Goal: Task Accomplishment & Management: Manage account settings

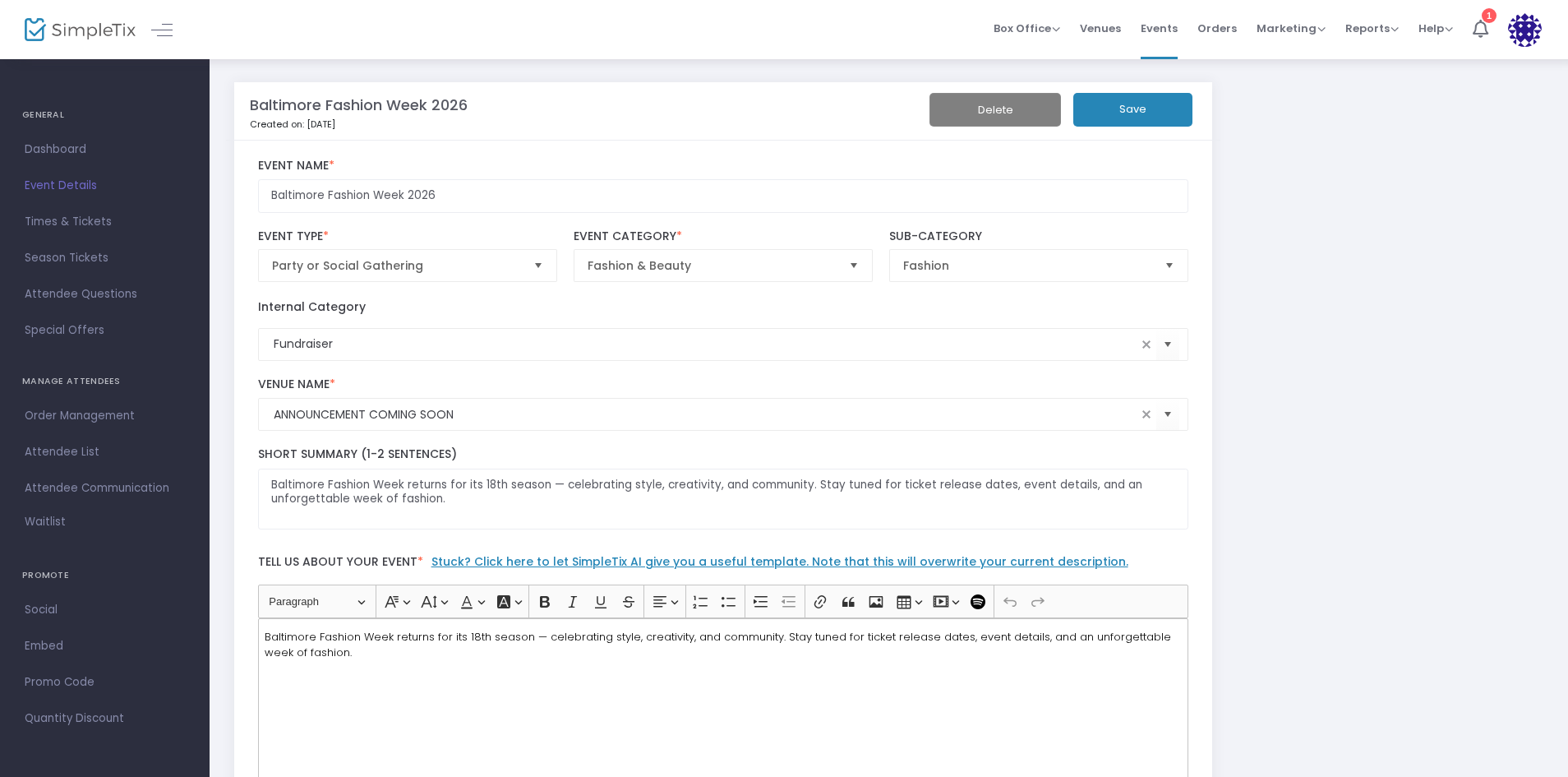
click at [47, 186] on span "Event Details" at bounding box center [105, 185] width 160 height 21
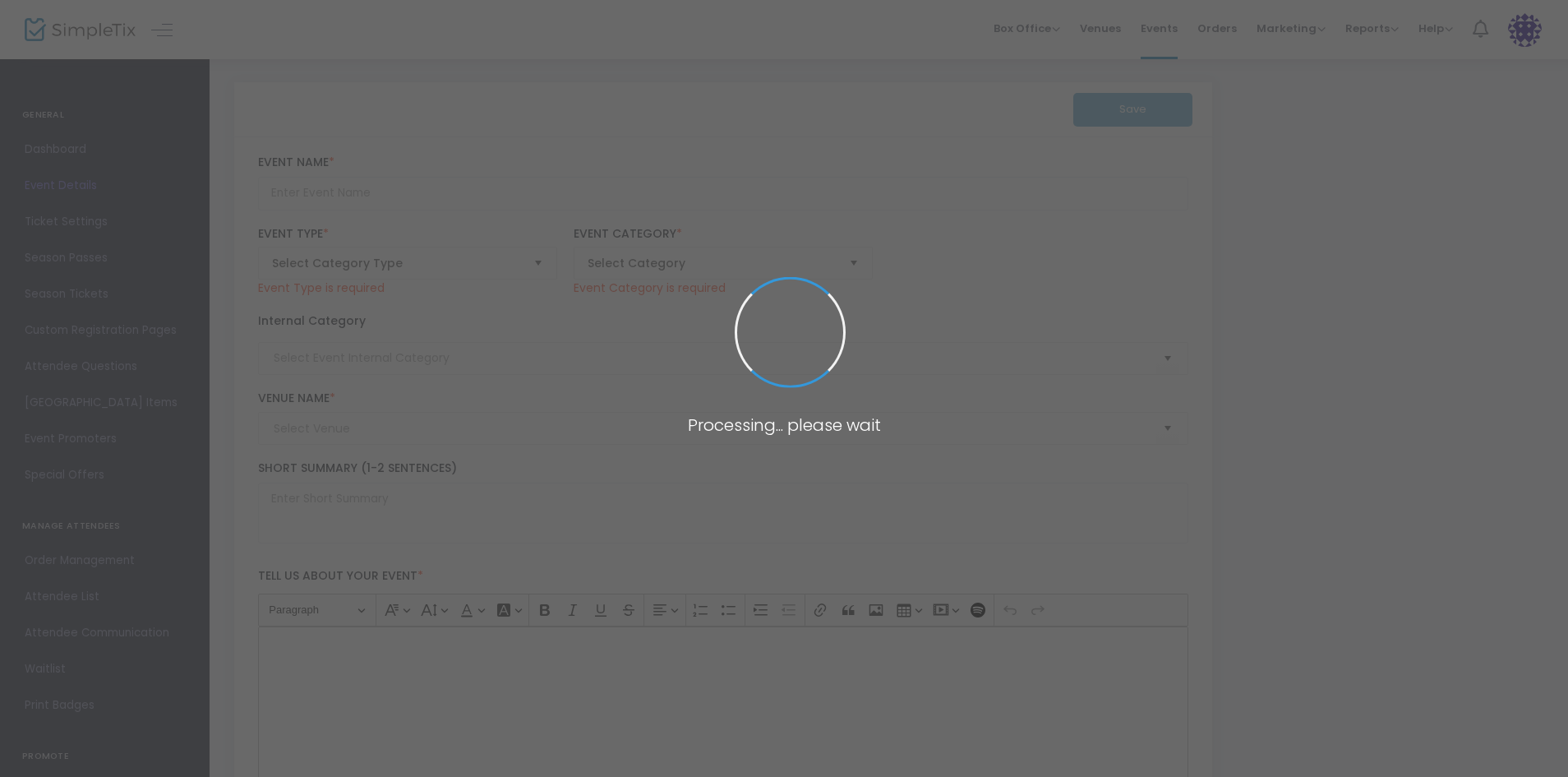
type input "Baltimore Fashion Week 2026"
type textarea "Baltimore Fashion Week returns for its 18th season — celebrating style, creativ…"
type input "Buy Tickets"
type input "Fundraiser"
type input "ANNOUNCEMENT COMING SOON"
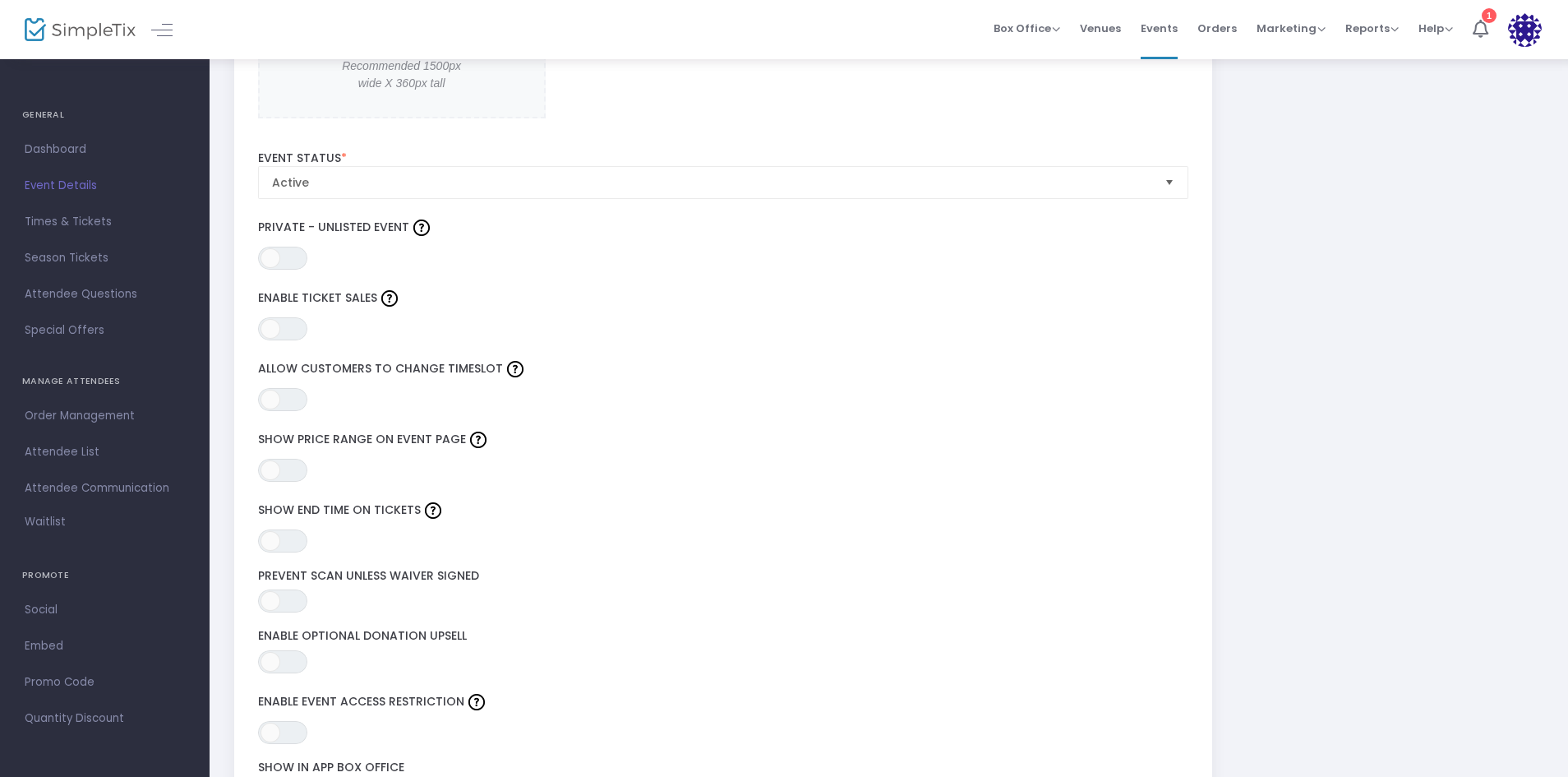
scroll to position [1891, 0]
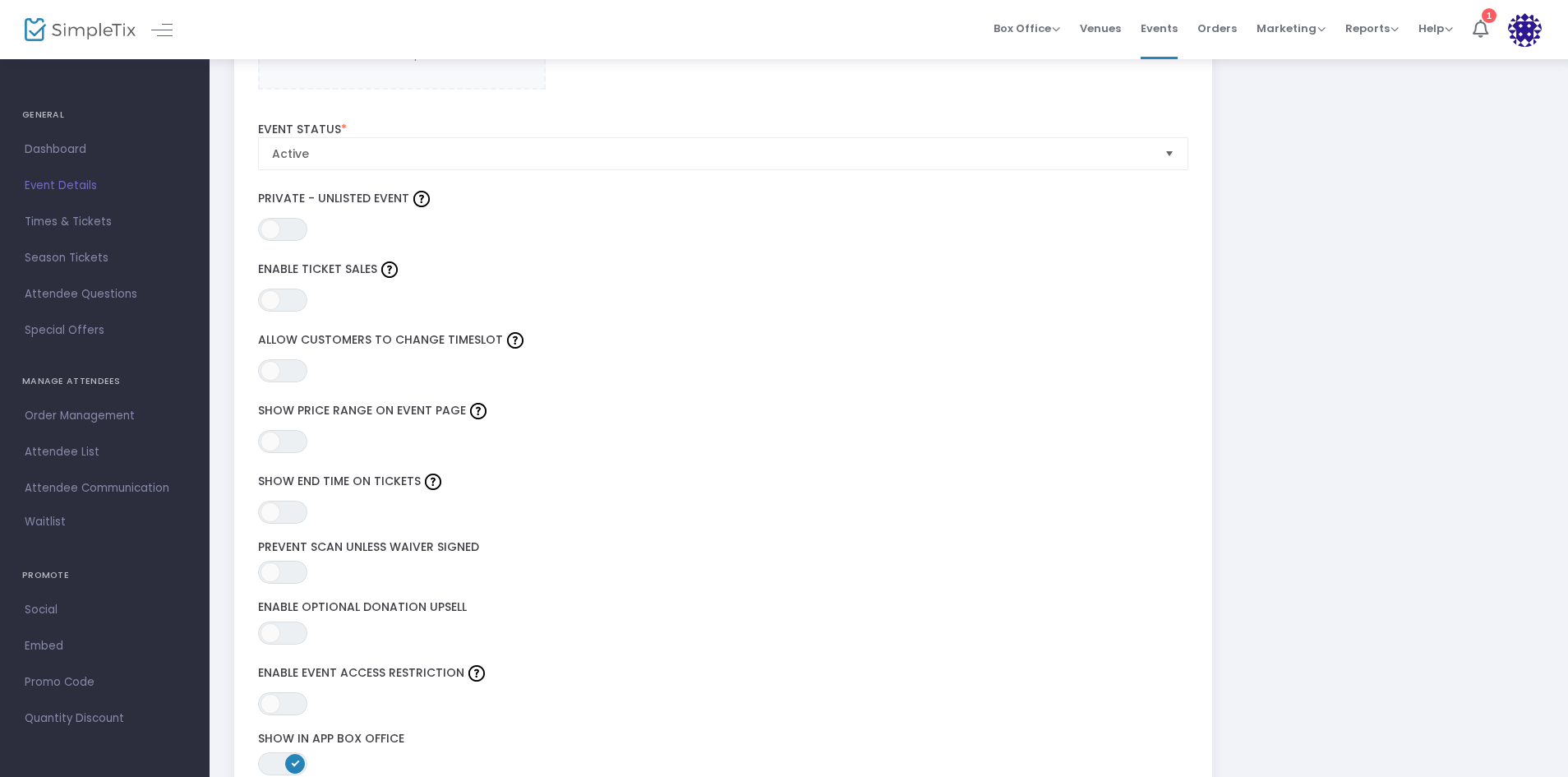
click at [1170, 154] on span "Select" at bounding box center [1170, 153] width 27 height 27
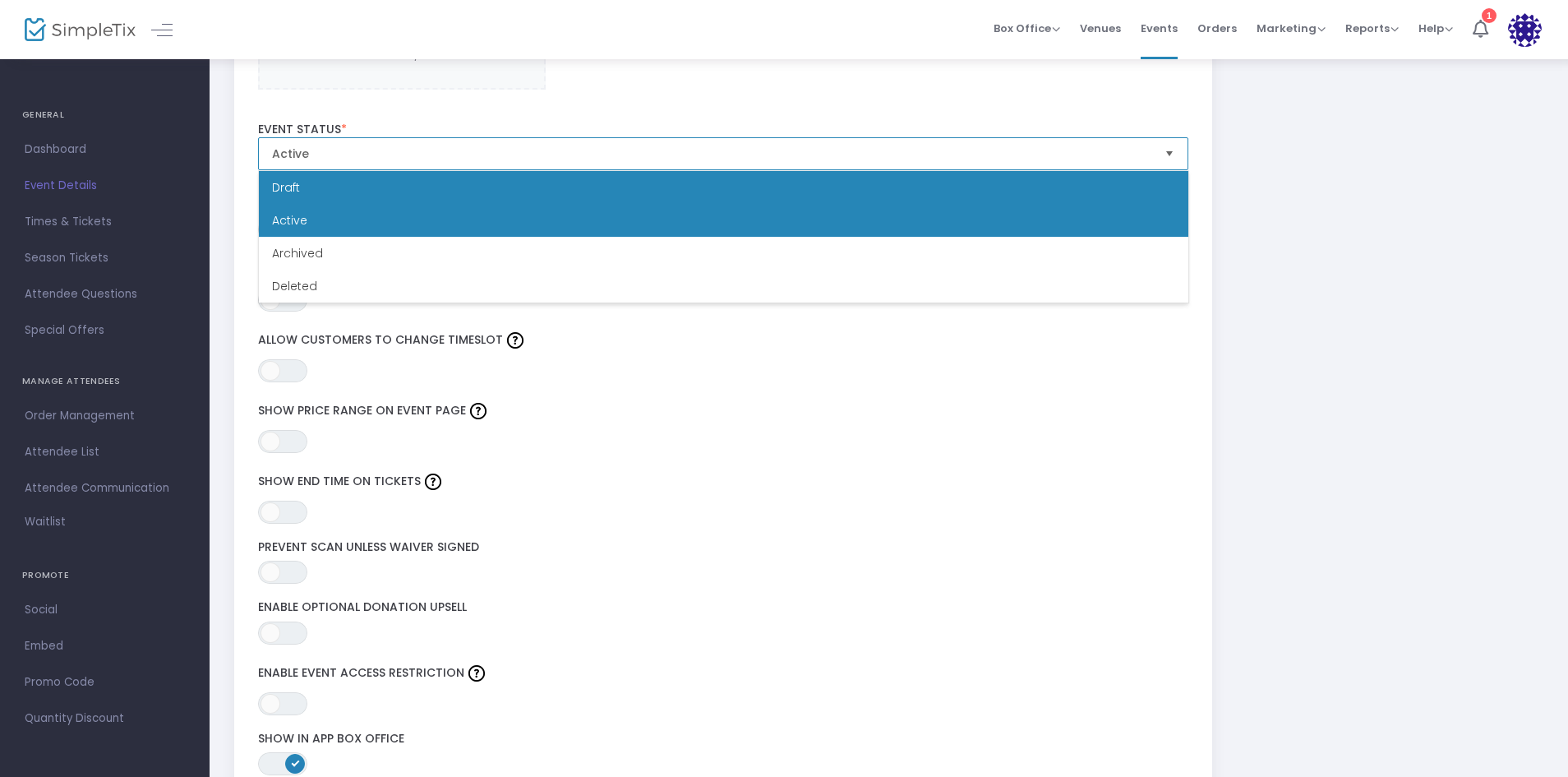
click at [345, 196] on li "Draft" at bounding box center [724, 187] width 930 height 33
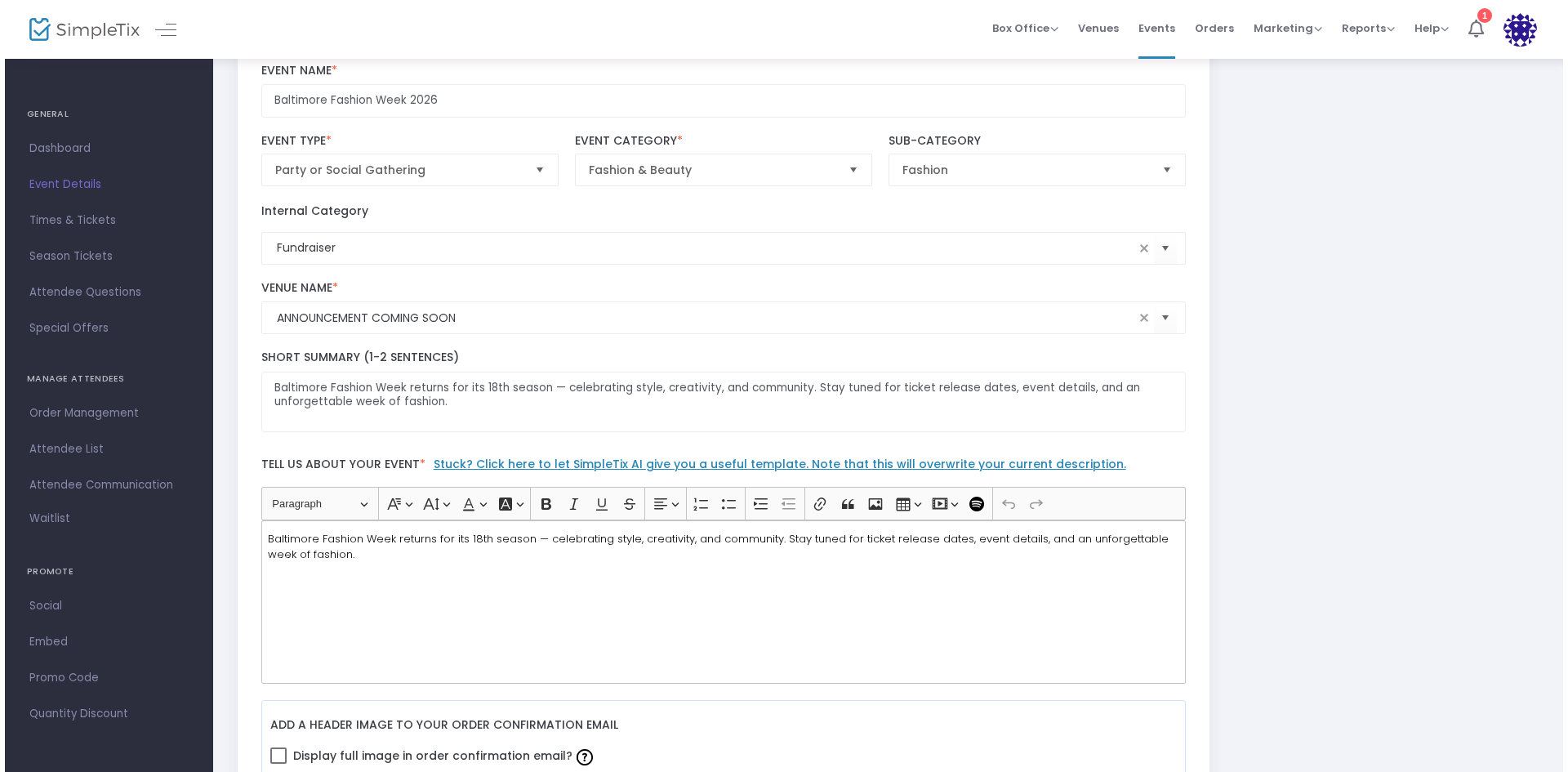
scroll to position [0, 0]
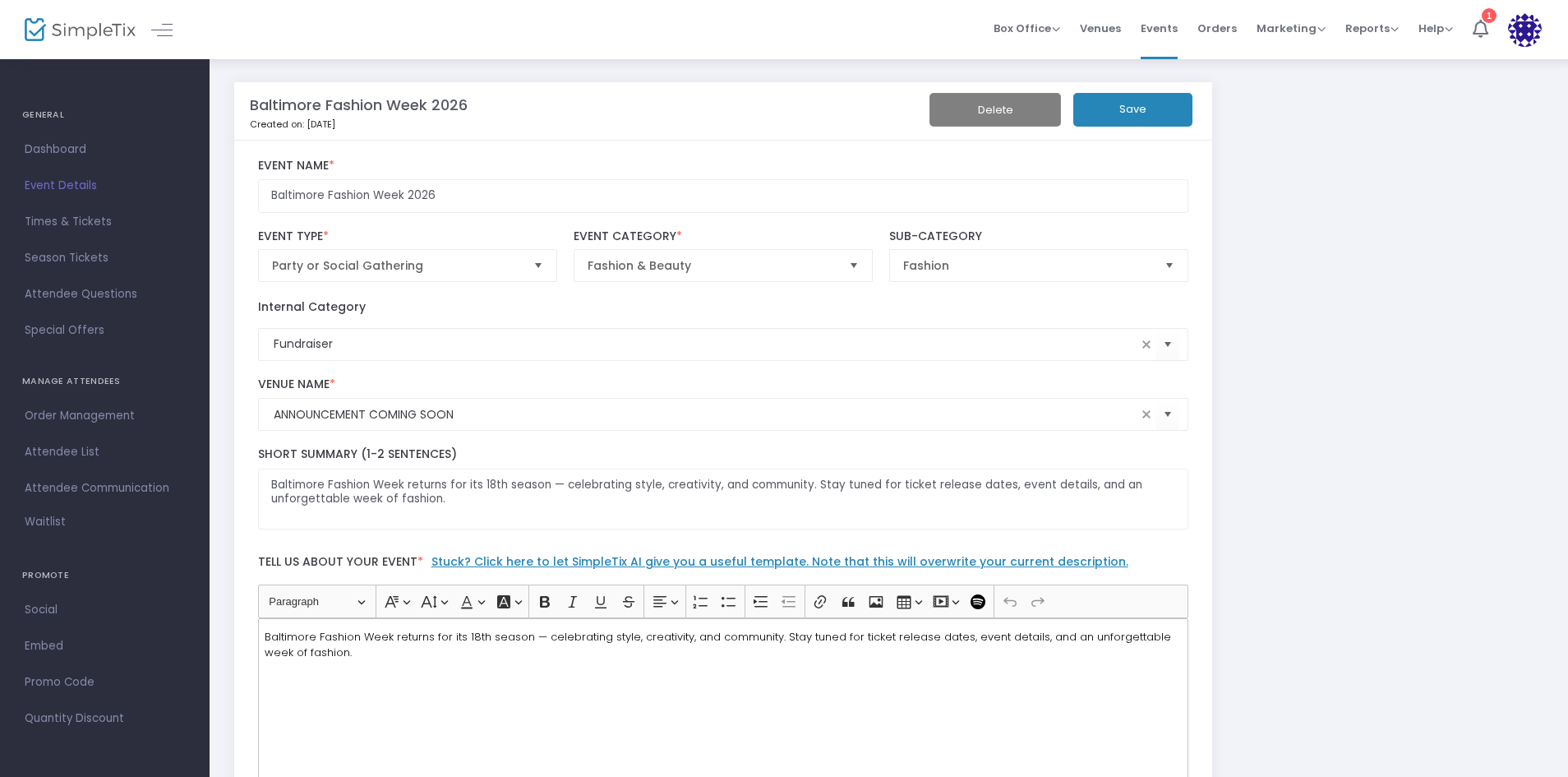
click at [1130, 107] on button "Save" at bounding box center [1132, 110] width 119 height 34
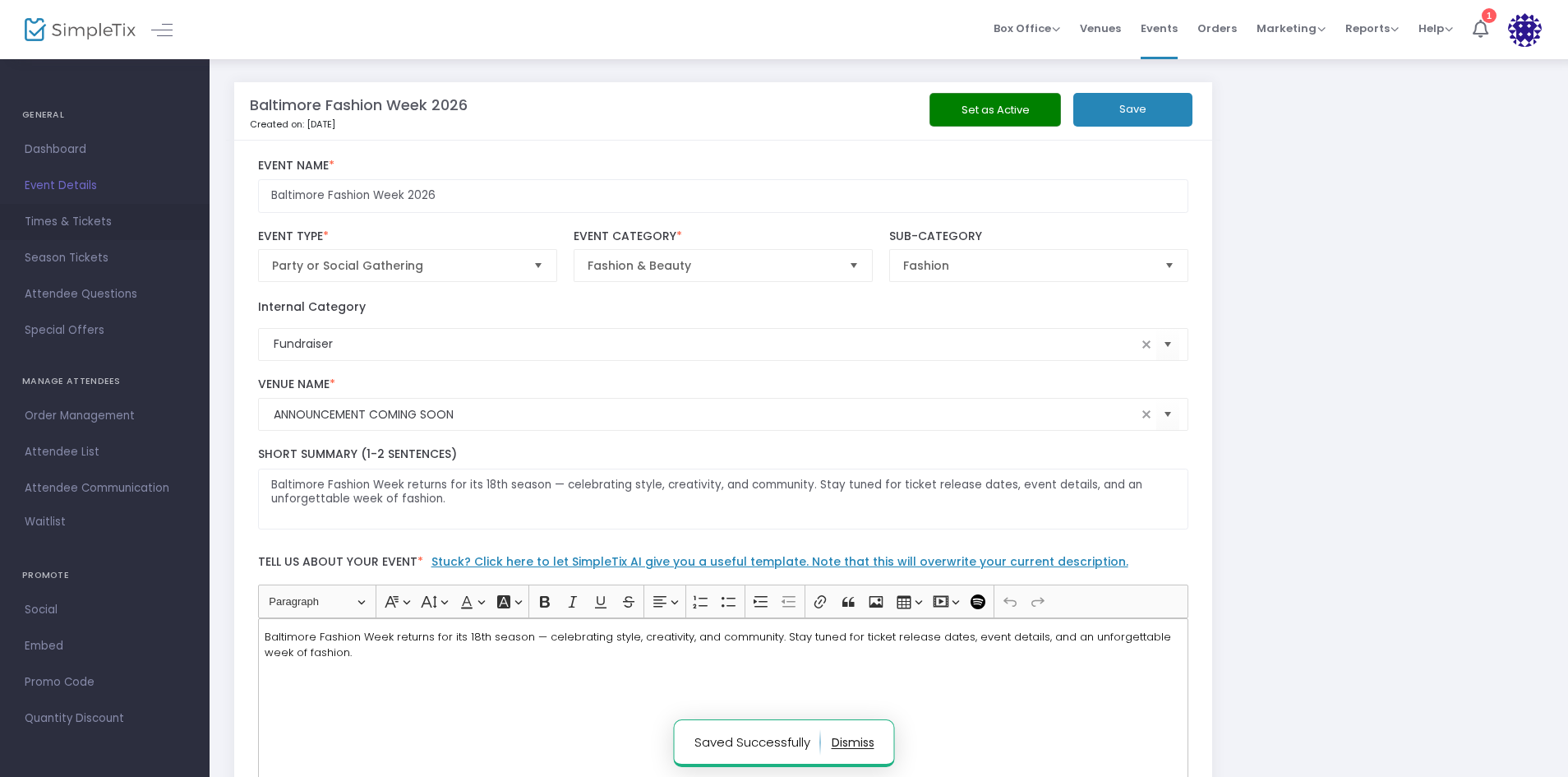
click at [40, 221] on span "Times & Tickets" at bounding box center [105, 221] width 160 height 21
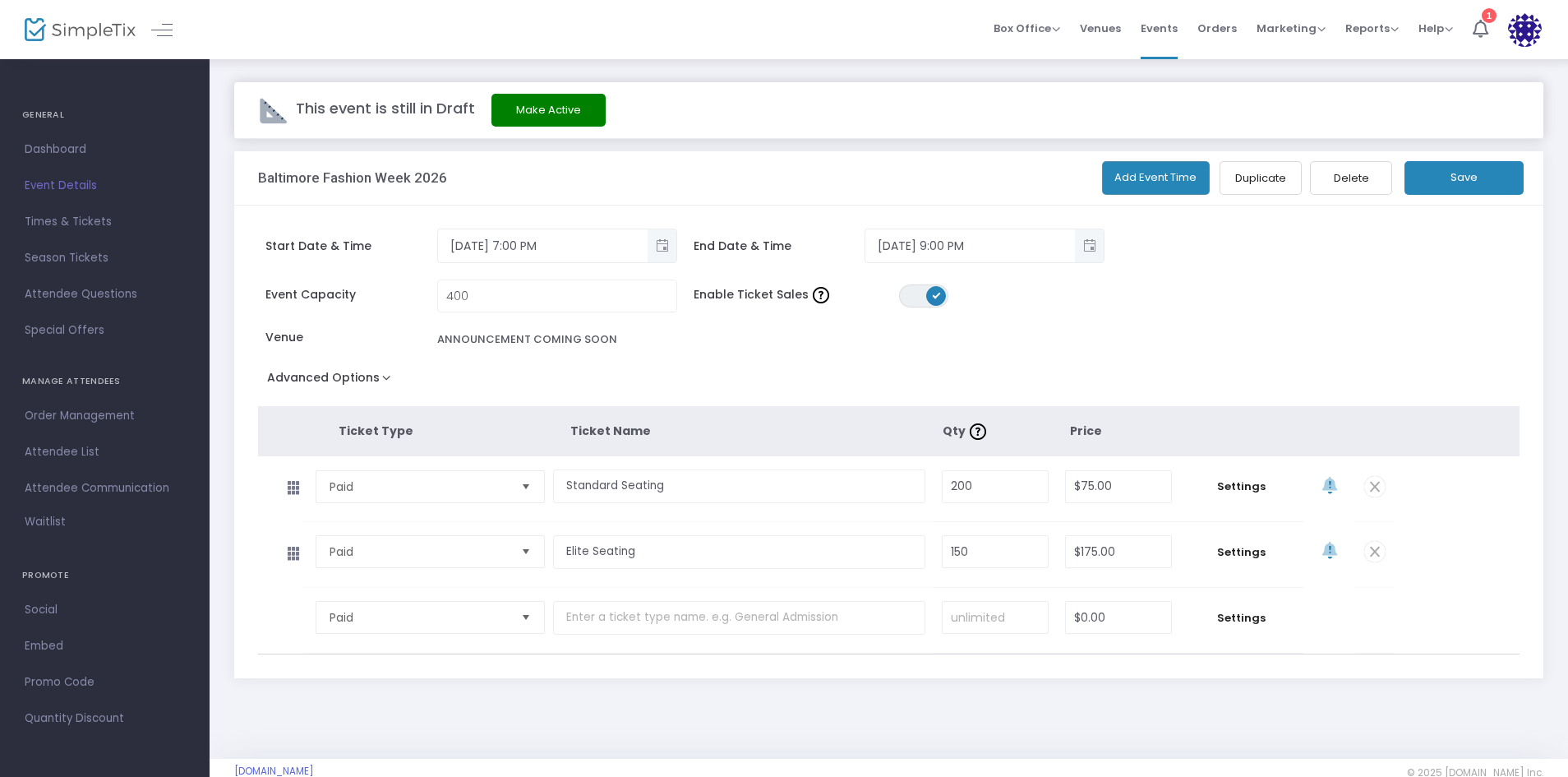
click at [1166, 186] on button "Add Event Time" at bounding box center [1156, 178] width 108 height 34
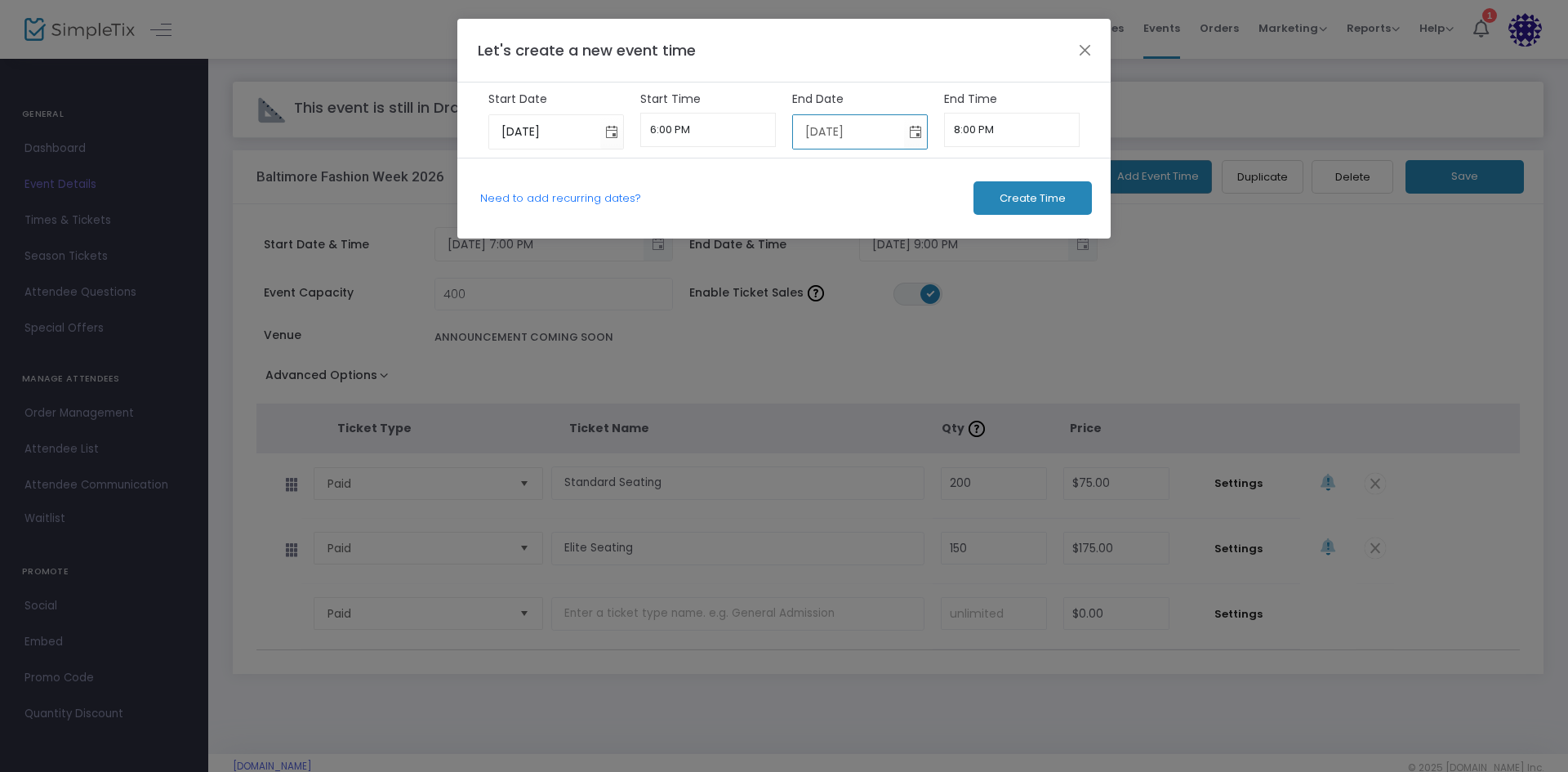
click at [828, 132] on input "8/15/2026" at bounding box center [848, 132] width 112 height 34
type input "8/11/2026"
click at [656, 128] on input "6:00 PM" at bounding box center [708, 129] width 137 height 34
type input "7:00 PM"
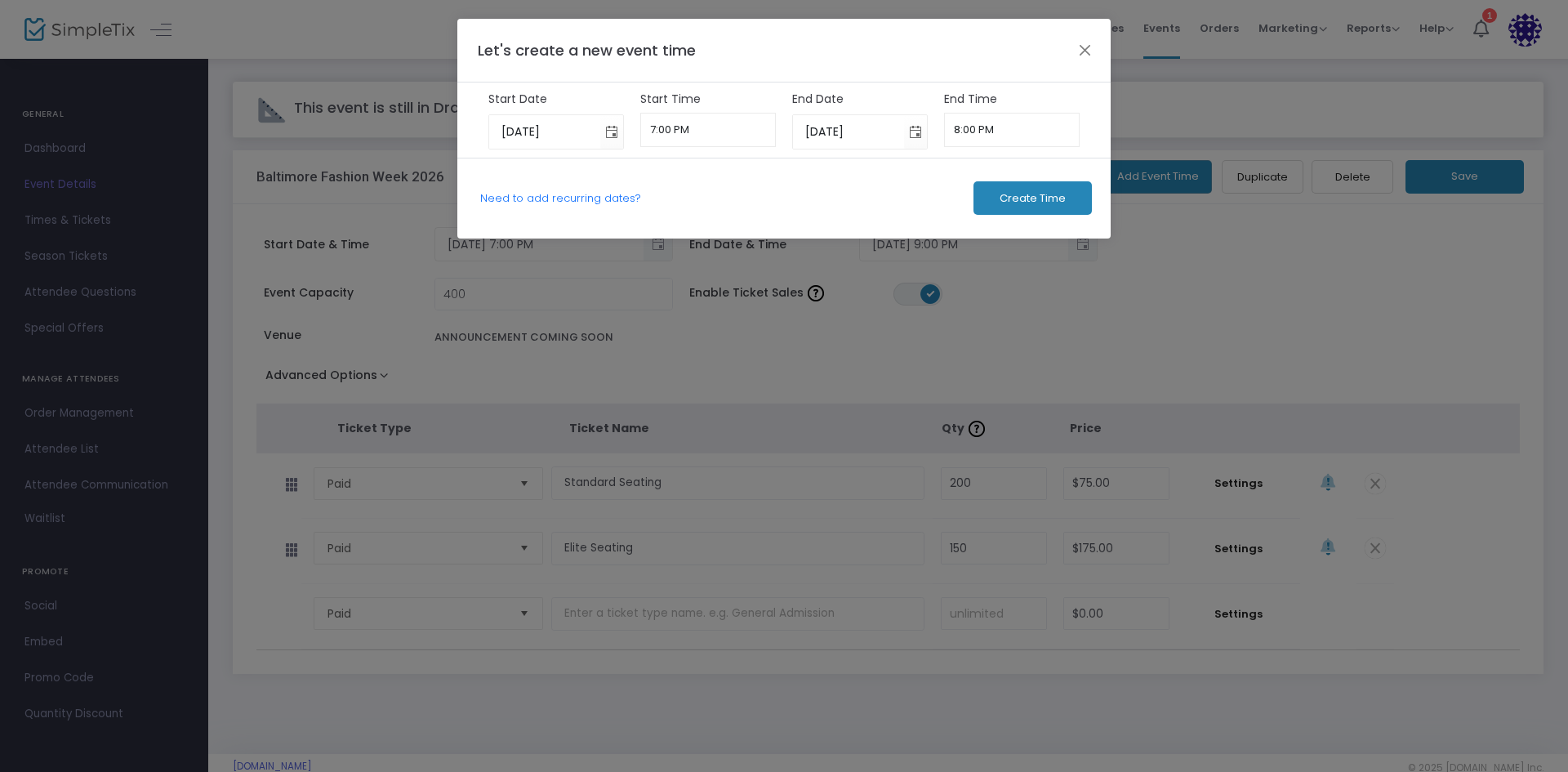
click at [1015, 203] on span "Create Time" at bounding box center [1032, 199] width 66 height 13
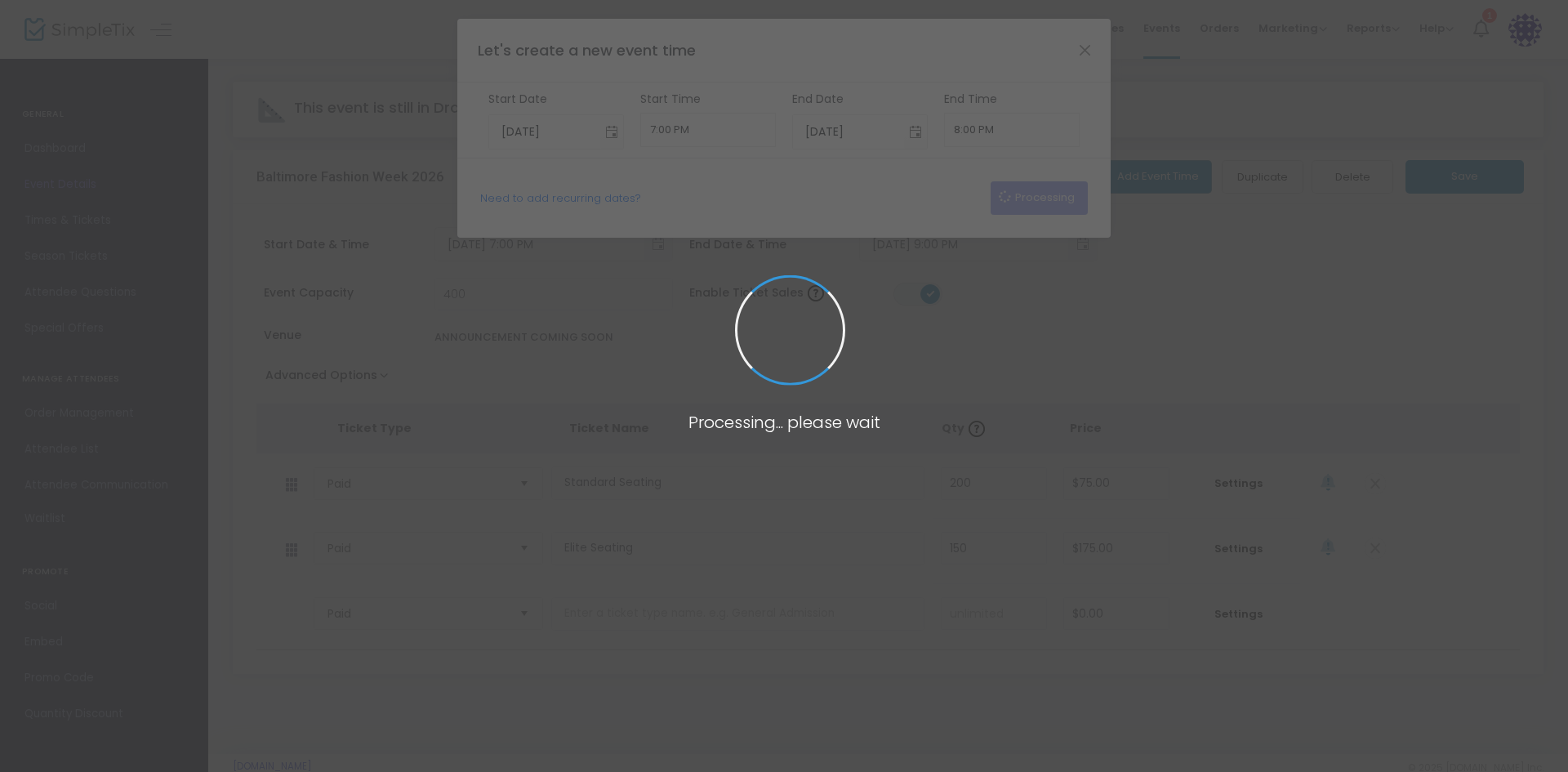
type input "8/12/2025"
type input "6:00 PM"
type input "8/12/2025"
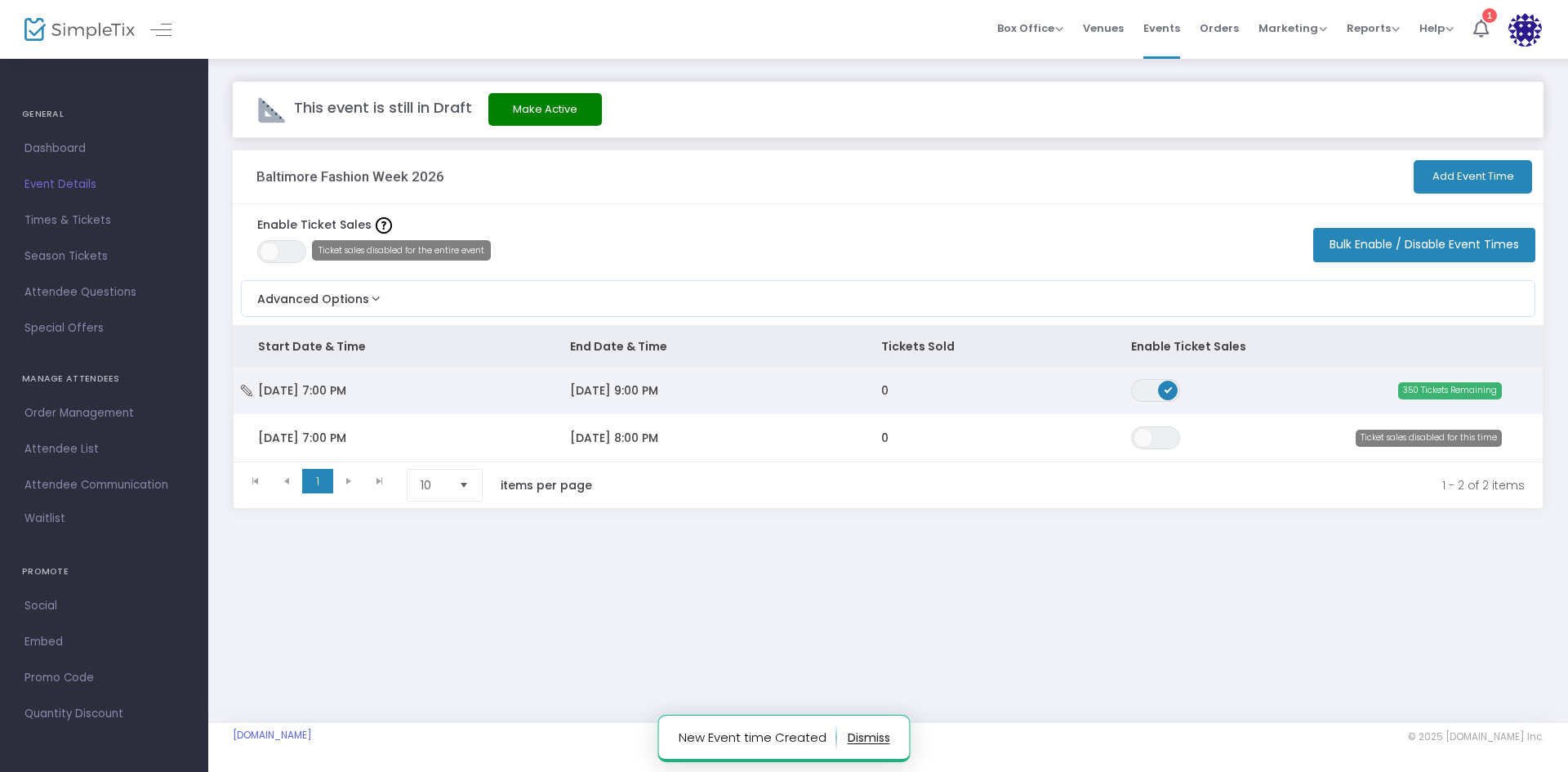
click at [1134, 392] on span "ON OFF" at bounding box center [1155, 390] width 49 height 23
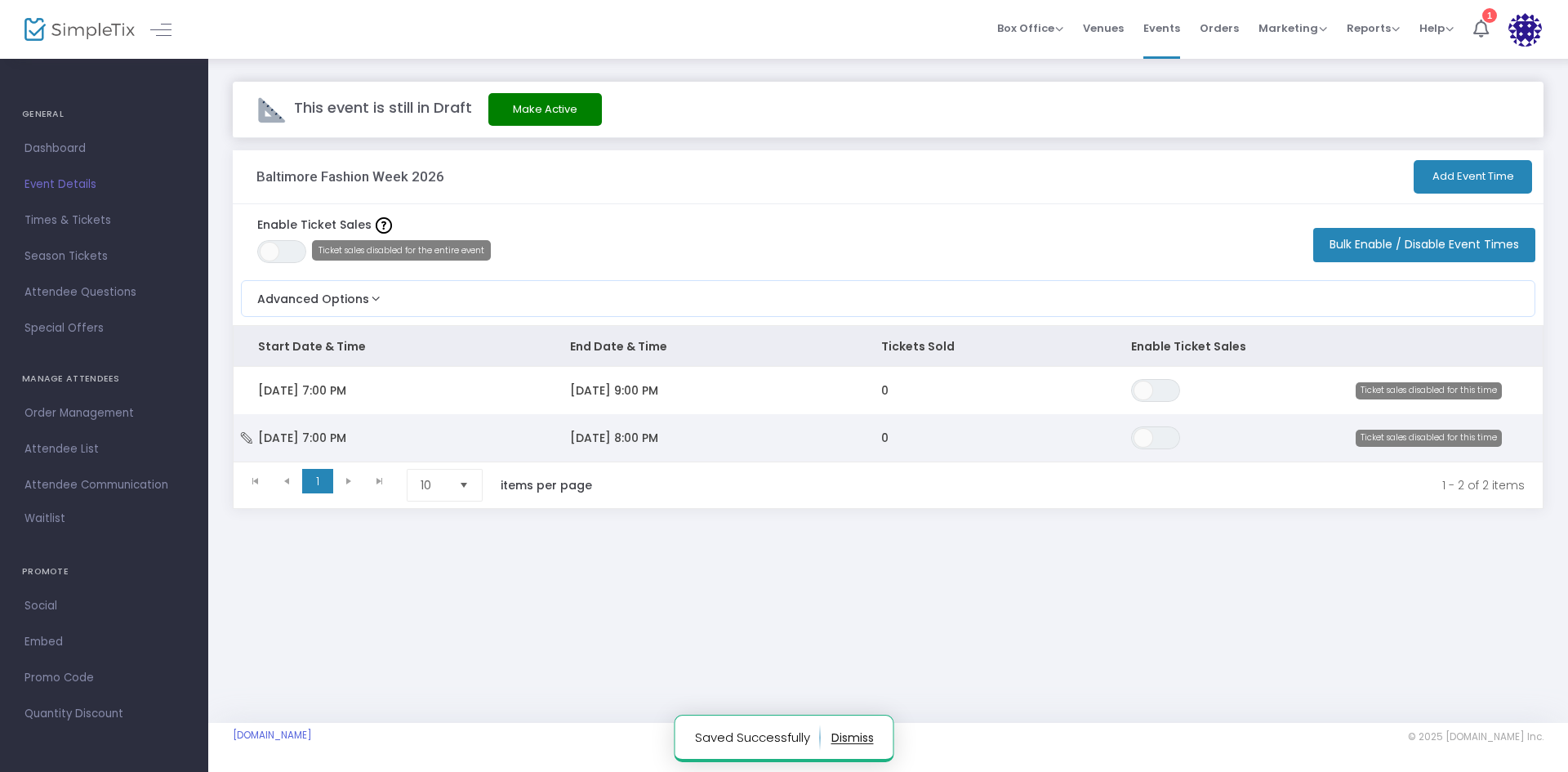
click at [607, 436] on span "8/11/2026 8:00 PM" at bounding box center [613, 437] width 88 height 16
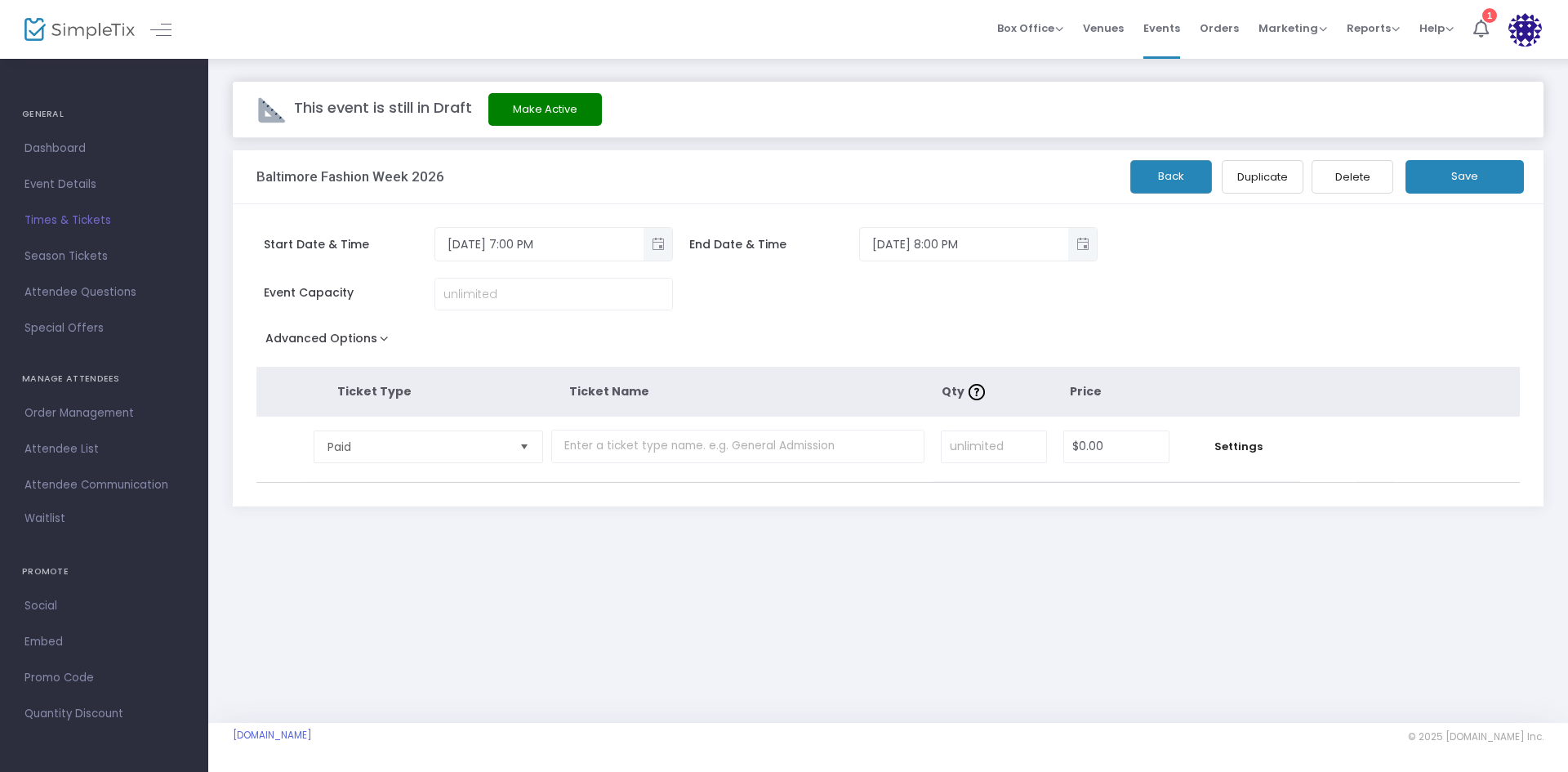
click at [75, 221] on span "Times & Tickets" at bounding box center [104, 220] width 159 height 21
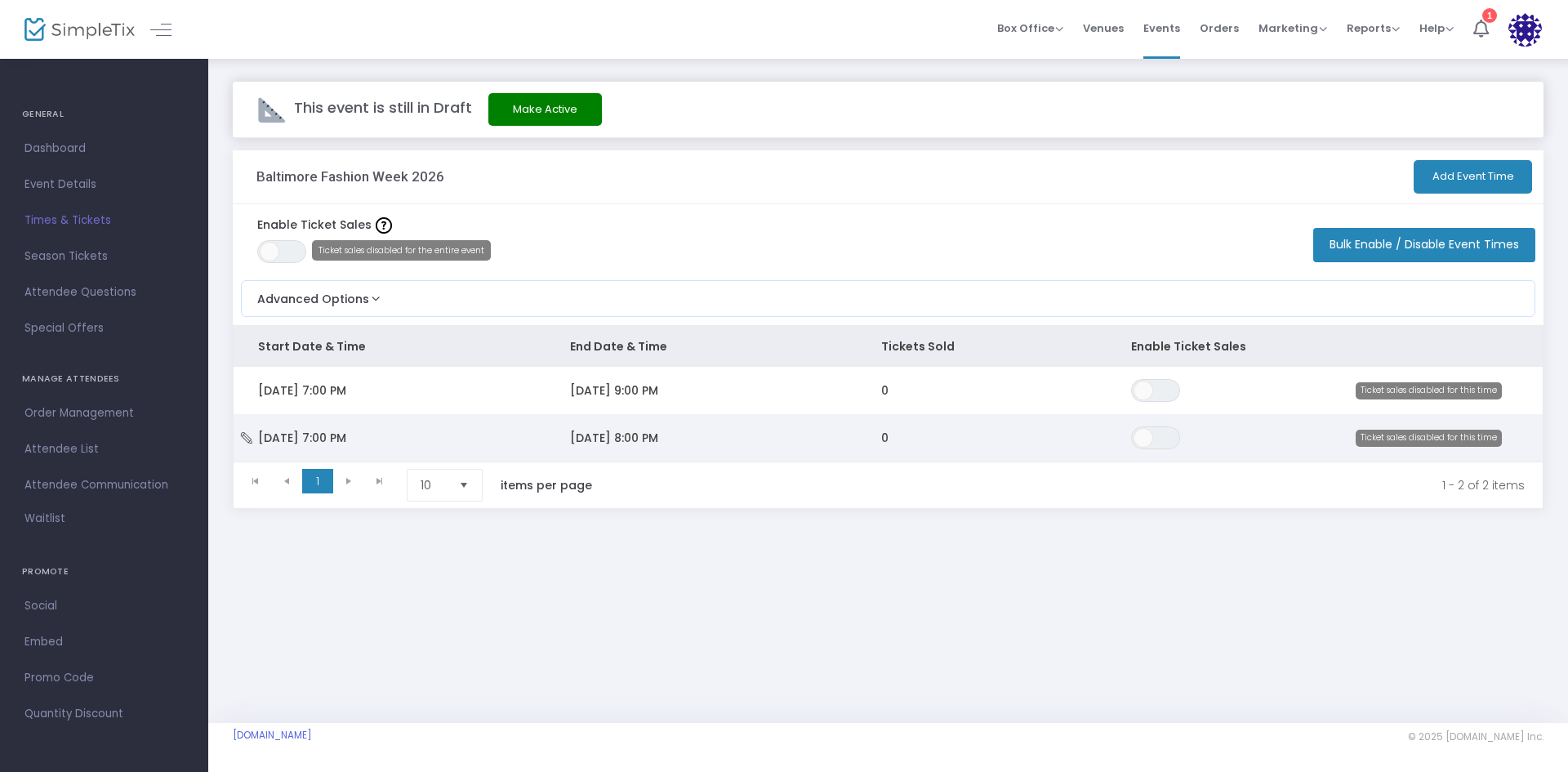
drag, startPoint x: 593, startPoint y: 394, endPoint x: 491, endPoint y: 415, distance: 104.1
click at [491, 415] on tbody "Mon 8/10/2026 7:00 PM 8/14/2026 9:00 PM 0 ON OFF Ticket sales disabled for this…" at bounding box center [888, 414] width 1309 height 95
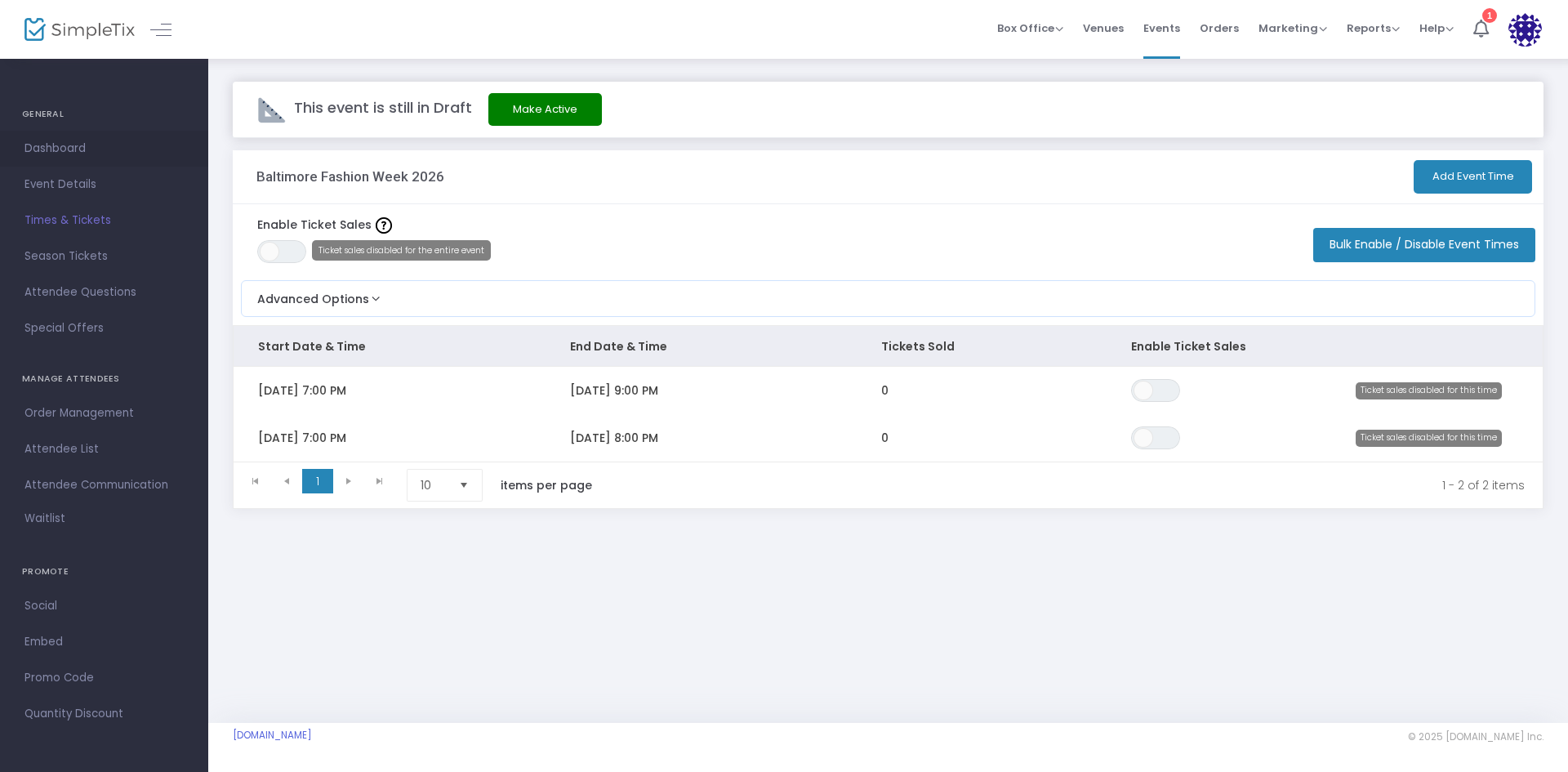
click at [67, 150] on span "Dashboard" at bounding box center [104, 149] width 159 height 21
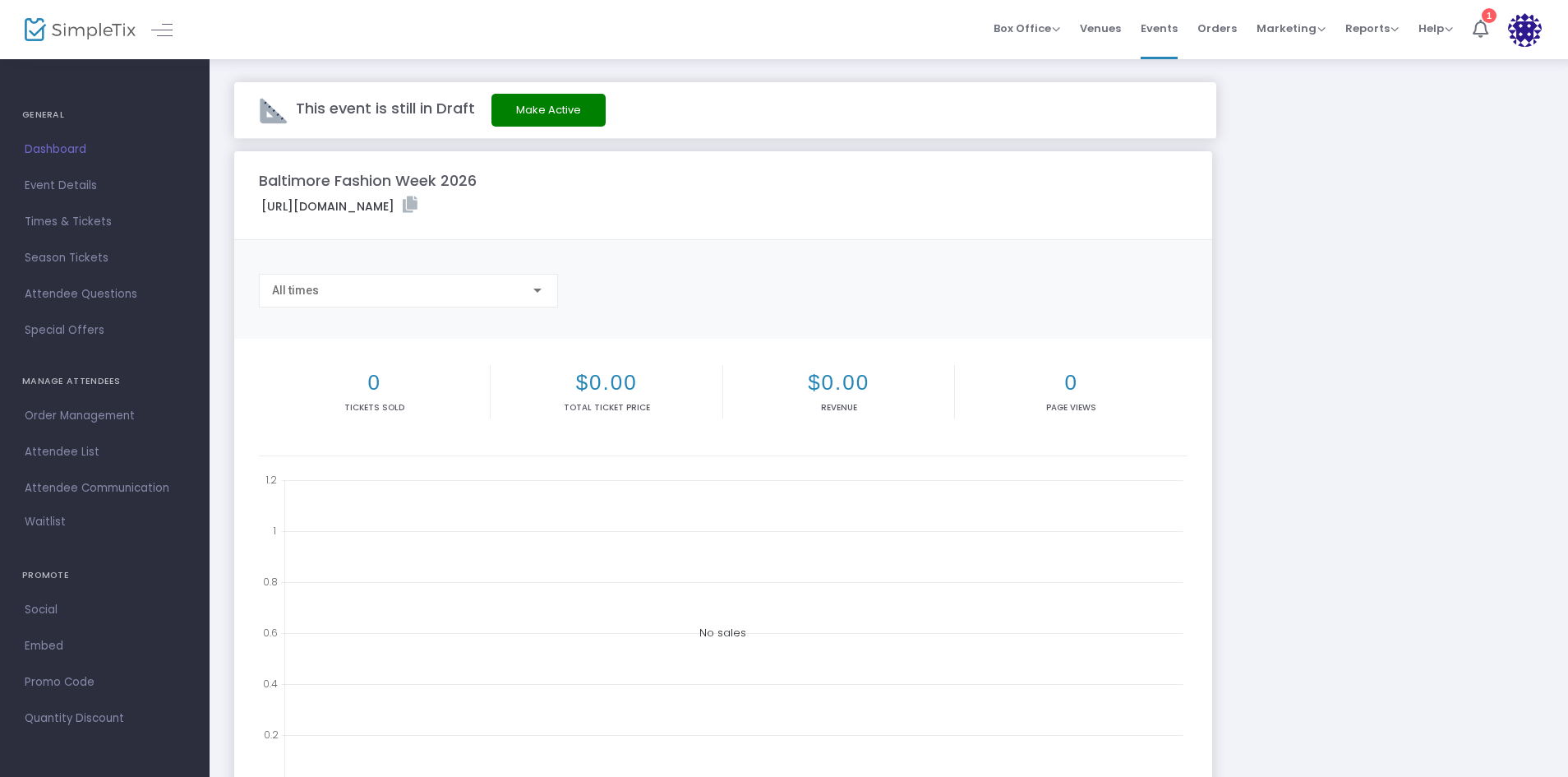
click at [50, 114] on h4 "GENERAL" at bounding box center [105, 115] width 165 height 33
click at [90, 23] on img at bounding box center [79, 30] width 111 height 24
